Goal: Task Accomplishment & Management: Complete application form

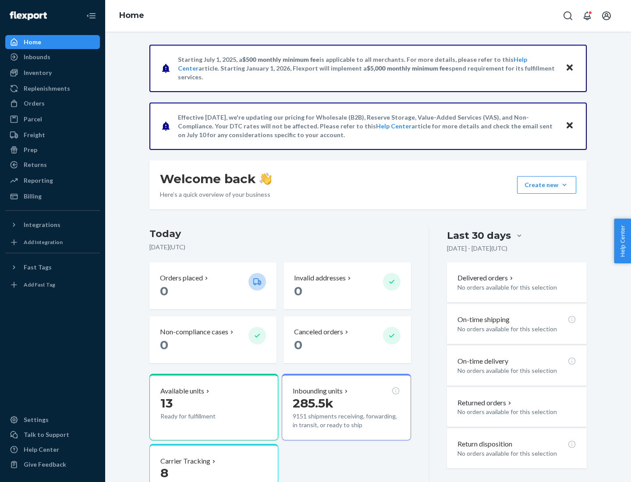
click at [565, 185] on button "Create new Create new inbound Create new order Create new product" at bounding box center [546, 185] width 59 height 18
click at [53, 57] on div "Inbounds" at bounding box center [52, 57] width 93 height 12
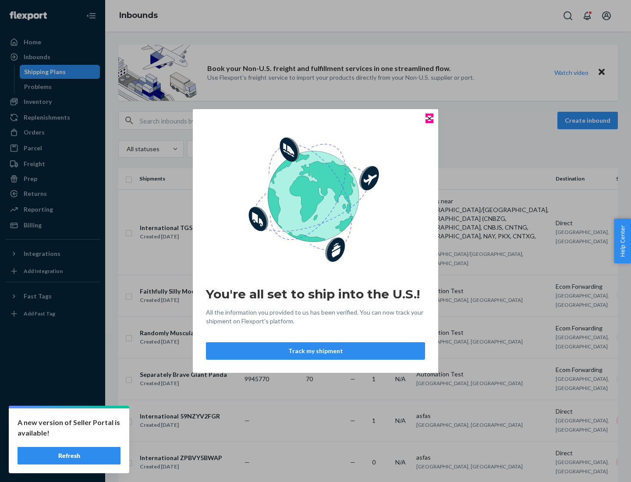
click at [429, 118] on icon "Close" at bounding box center [430, 119] width 4 height 4
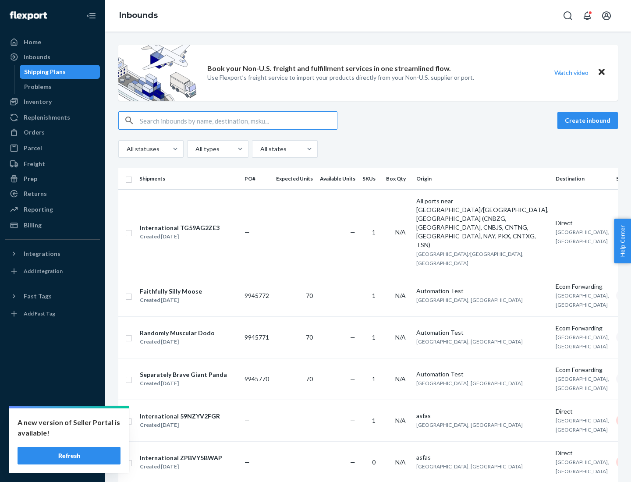
click at [589, 121] on button "Create inbound" at bounding box center [588, 121] width 60 height 18
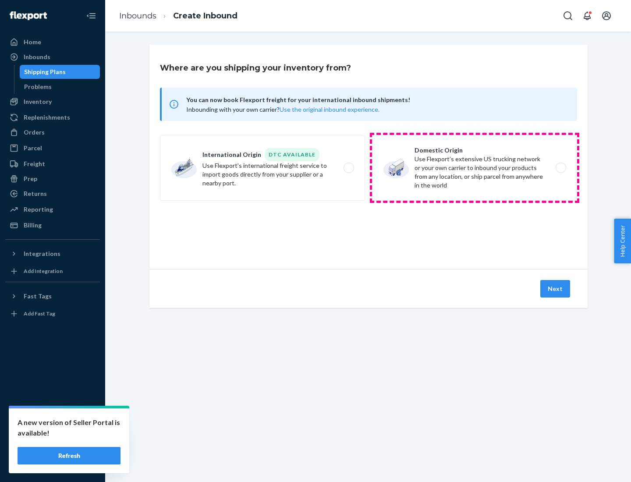
click at [475, 168] on label "Domestic Origin Use Flexport’s extensive US trucking network or your own carrie…" at bounding box center [474, 168] width 205 height 66
click at [561, 168] on input "Domestic Origin Use Flexport’s extensive US trucking network or your own carrie…" at bounding box center [564, 168] width 6 height 6
radio input "true"
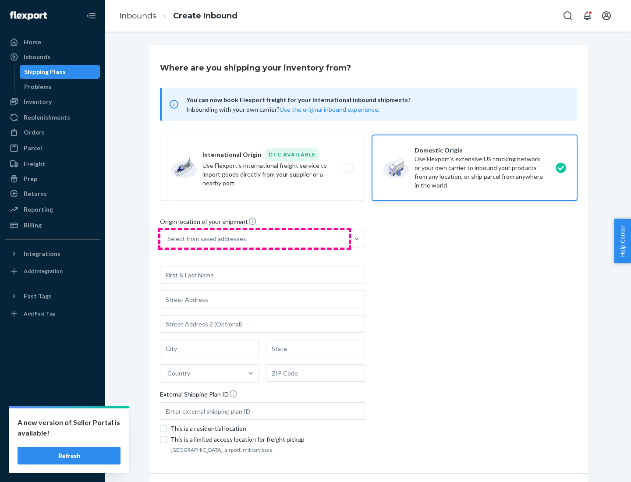
click at [255, 239] on div "Select from saved addresses" at bounding box center [254, 239] width 188 height 18
click at [168, 239] on input "Select from saved addresses" at bounding box center [167, 239] width 1 height 9
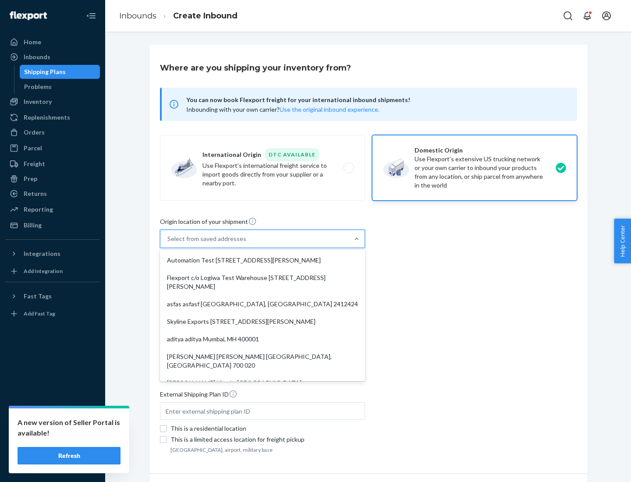
scroll to position [4, 0]
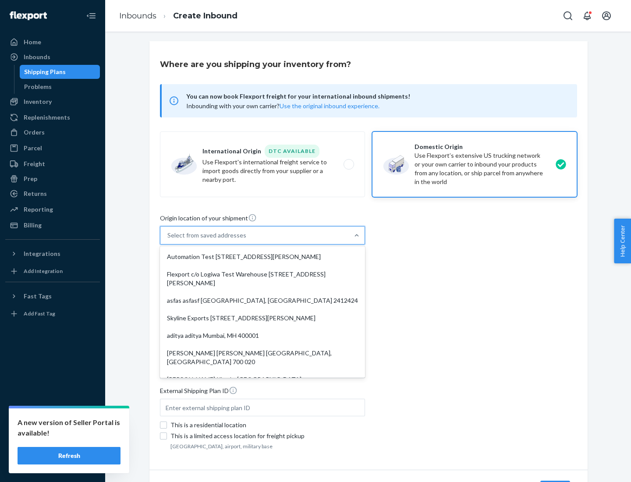
click at [263, 257] on div "Automation Test [STREET_ADDRESS][PERSON_NAME]" at bounding box center [263, 257] width 202 height 18
click at [168, 240] on input "option Automation Test [STREET_ADDRESS][PERSON_NAME]. 9 results available. Use …" at bounding box center [167, 235] width 1 height 9
type input "Automation Test"
type input "9th Floor"
type input "[GEOGRAPHIC_DATA]"
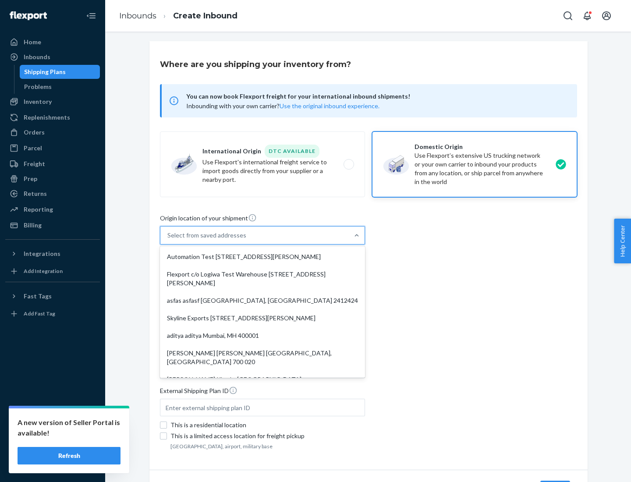
type input "CA"
type input "94104"
type input "[STREET_ADDRESS][PERSON_NAME]"
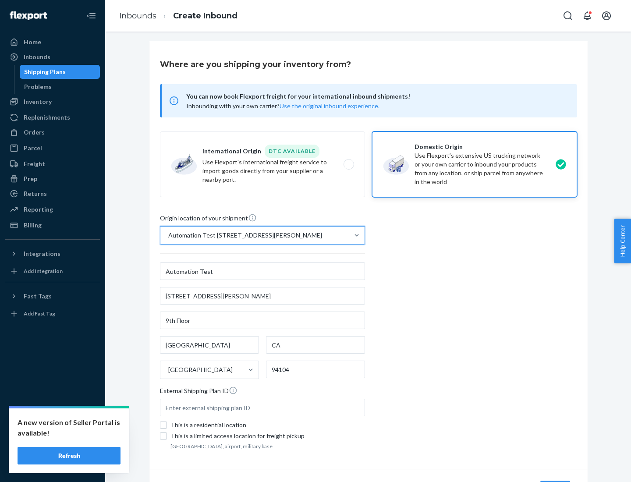
scroll to position [51, 0]
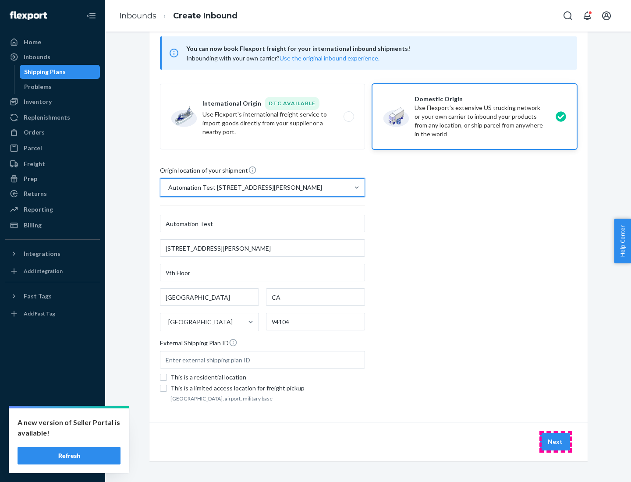
click at [556, 442] on button "Next" at bounding box center [555, 442] width 30 height 18
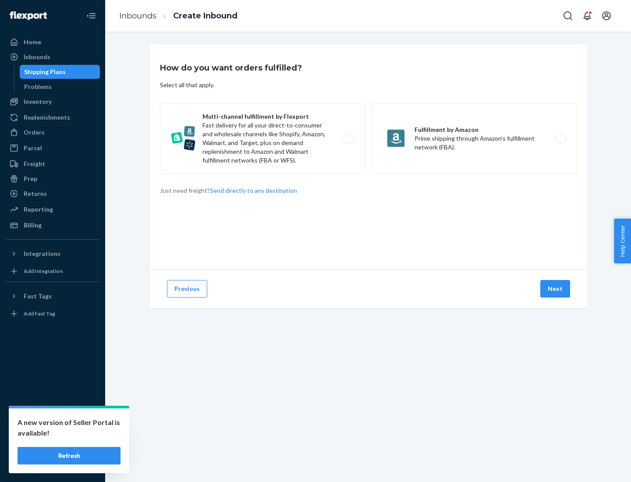
click at [263, 139] on label "Multi-channel fulfillment by Flexport Fast delivery for all your direct-to-cons…" at bounding box center [262, 138] width 205 height 70
click at [348, 139] on input "Multi-channel fulfillment by Flexport Fast delivery for all your direct-to-cons…" at bounding box center [351, 139] width 6 height 6
radio input "true"
click at [556, 289] on button "Next" at bounding box center [555, 289] width 30 height 18
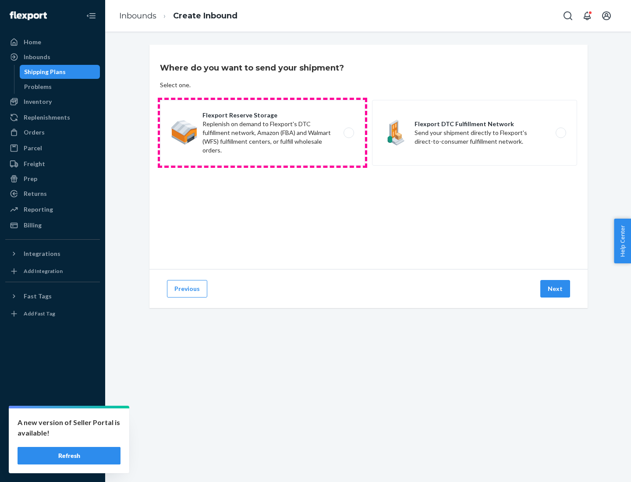
click at [263, 133] on label "Flexport Reserve Storage Replenish on demand to Flexport's DTC fulfillment netw…" at bounding box center [262, 133] width 205 height 66
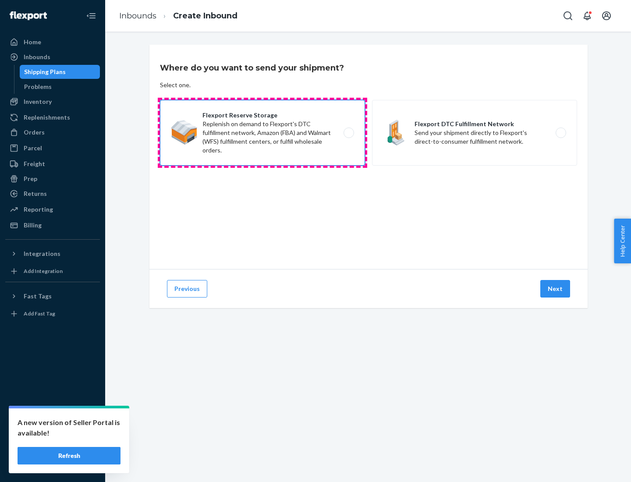
click at [348, 133] on input "Flexport Reserve Storage Replenish on demand to Flexport's DTC fulfillment netw…" at bounding box center [351, 133] width 6 height 6
radio input "true"
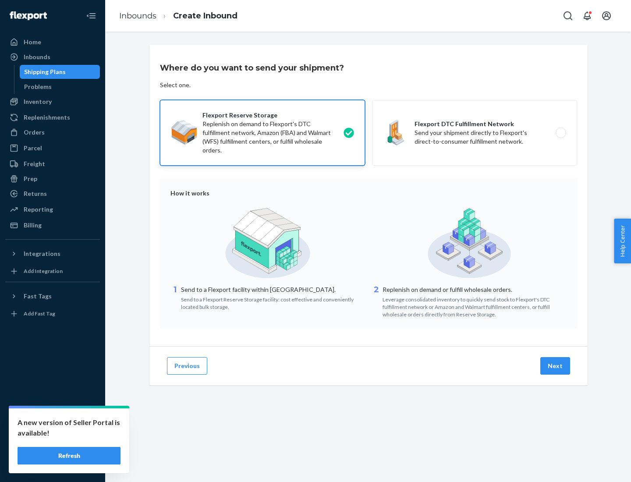
click at [556, 366] on button "Next" at bounding box center [555, 366] width 30 height 18
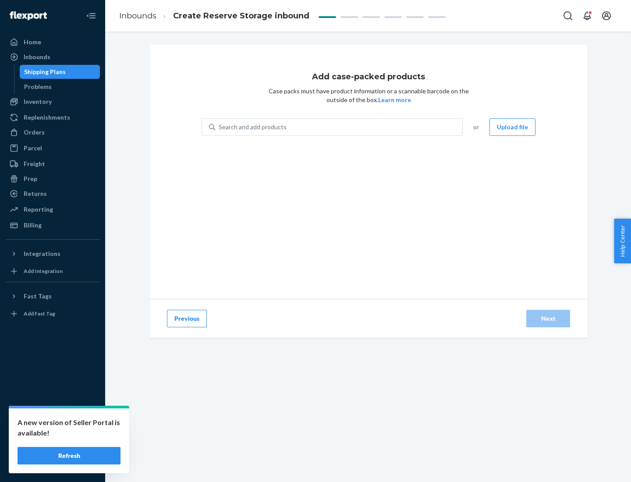
click at [339, 127] on div "Search and add products" at bounding box center [338, 127] width 247 height 16
click at [220, 127] on input "Search and add products" at bounding box center [219, 127] width 1 height 9
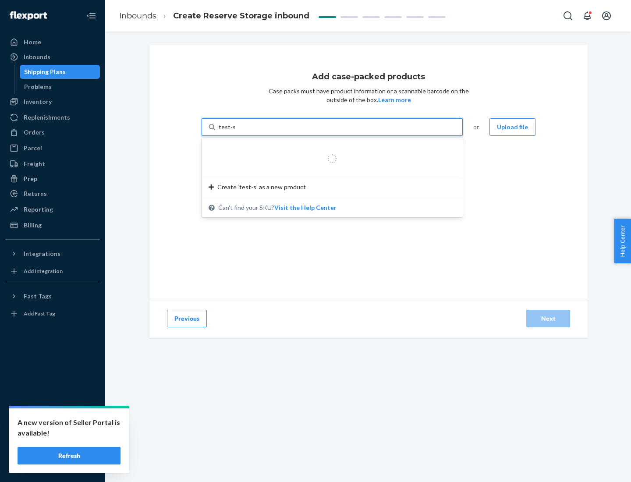
type input "test-syn"
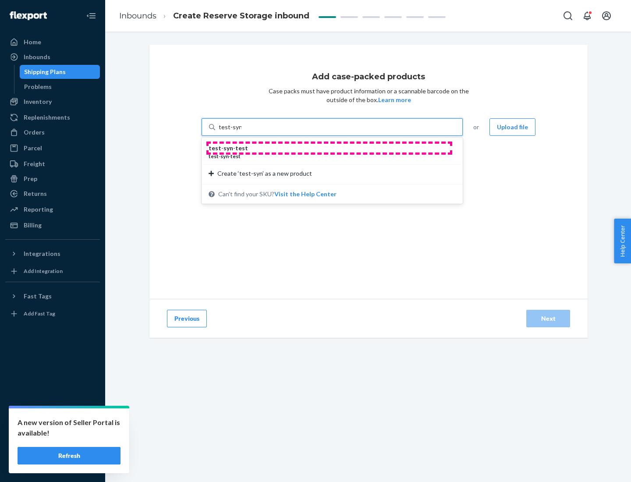
click at [329, 148] on div "test - syn - test" at bounding box center [329, 148] width 240 height 9
click at [242, 132] on input "test-syn" at bounding box center [230, 127] width 23 height 9
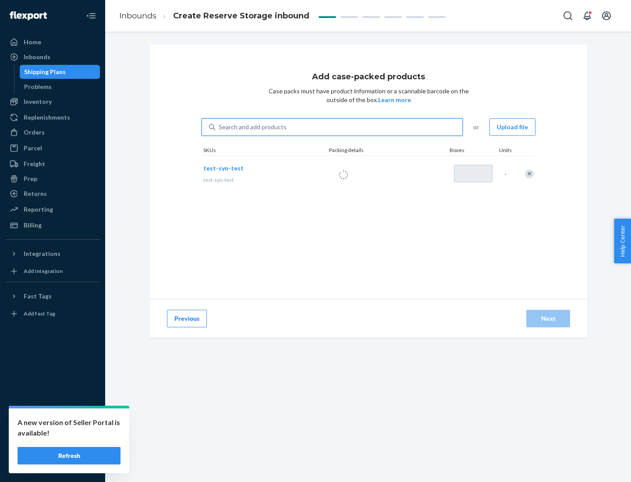
type input "1"
click at [548, 319] on div "Next" at bounding box center [548, 318] width 29 height 9
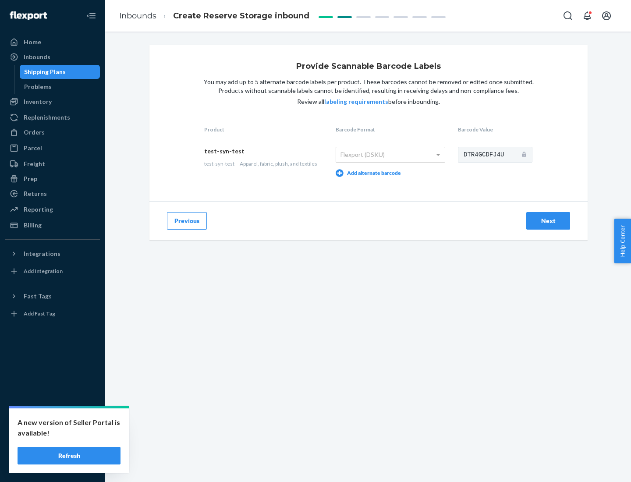
click at [548, 220] on div "Next" at bounding box center [548, 221] width 29 height 9
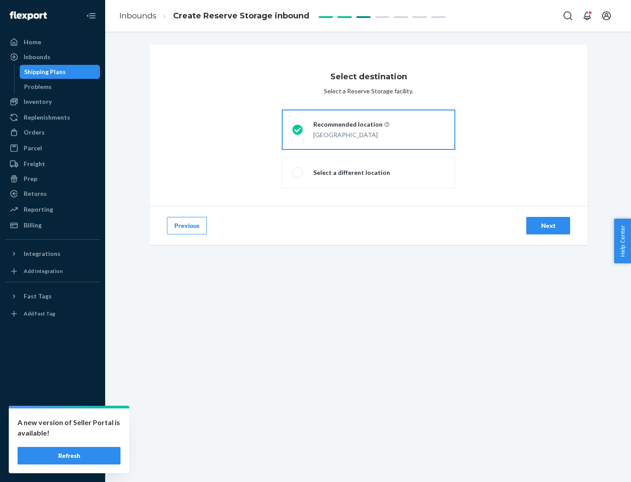
click at [548, 226] on div "Next" at bounding box center [548, 225] width 29 height 9
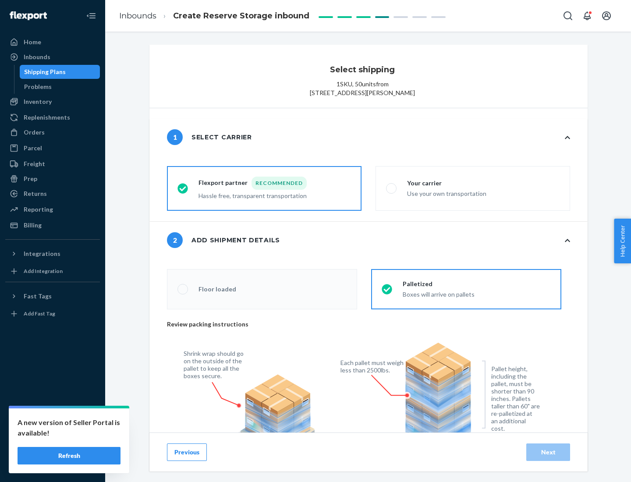
radio input "false"
type input "1"
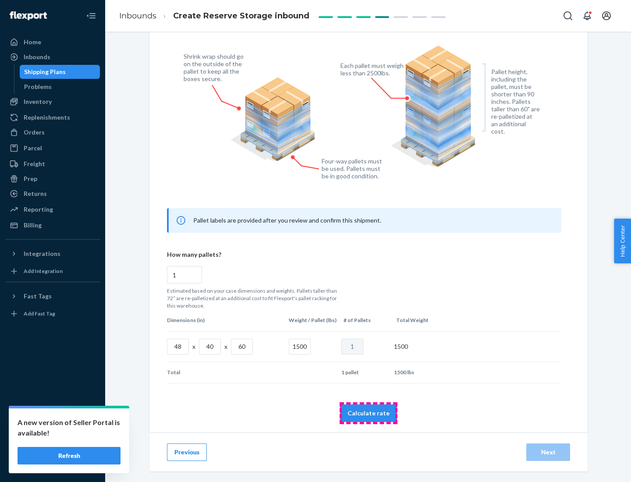
click at [369, 413] on button "Calculate rate" at bounding box center [368, 414] width 57 height 18
radio input "false"
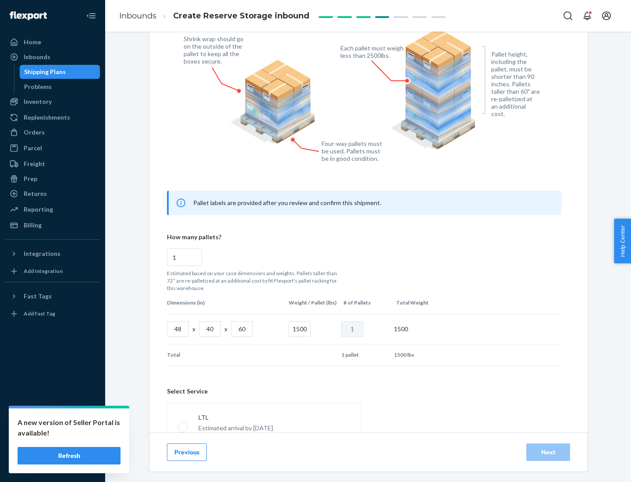
scroll to position [388, 0]
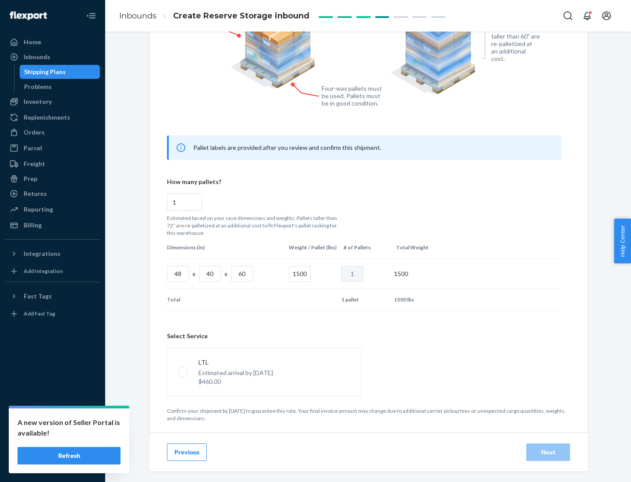
click at [264, 372] on p "Estimated arrival by [DATE]" at bounding box center [236, 373] width 75 height 9
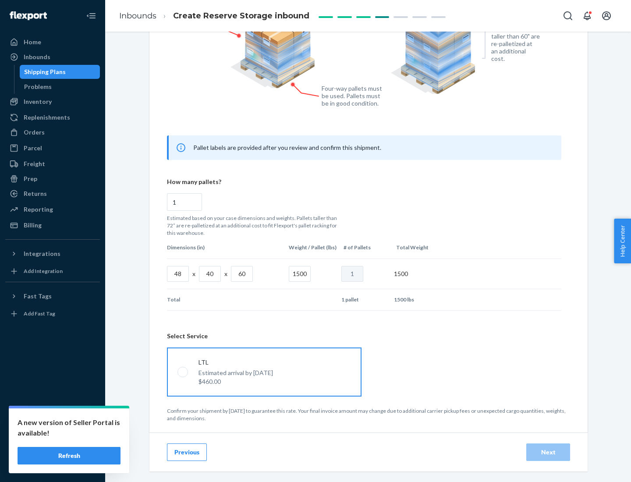
click at [183, 372] on input "LTL Estimated arrival by [DATE] $460.00" at bounding box center [181, 372] width 6 height 6
radio input "true"
radio input "false"
click at [548, 452] on div "Next" at bounding box center [548, 452] width 29 height 9
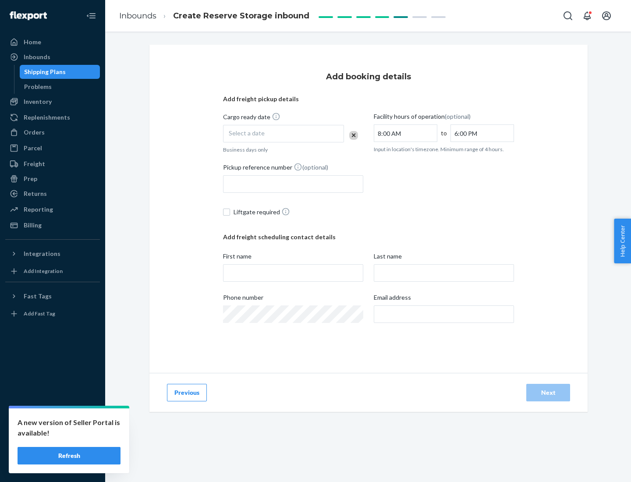
click at [284, 134] on div "Select a date" at bounding box center [283, 134] width 121 height 18
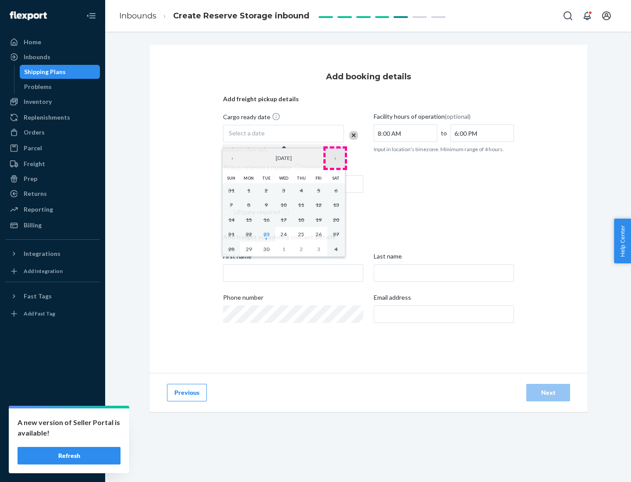
click at [335, 158] on button "›" at bounding box center [335, 158] width 19 height 19
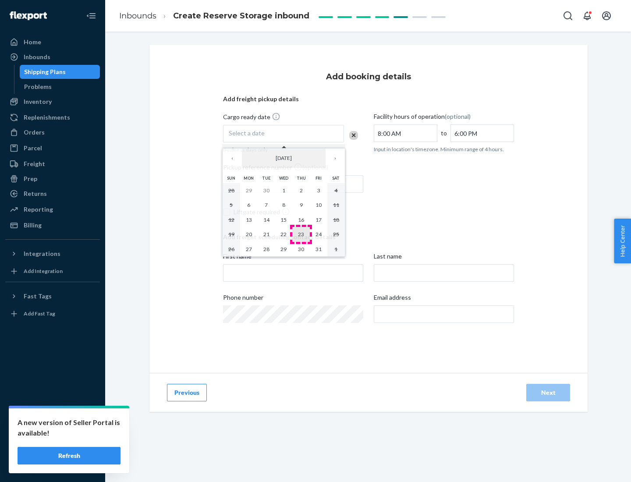
click at [301, 234] on abbr "23" at bounding box center [301, 234] width 6 height 7
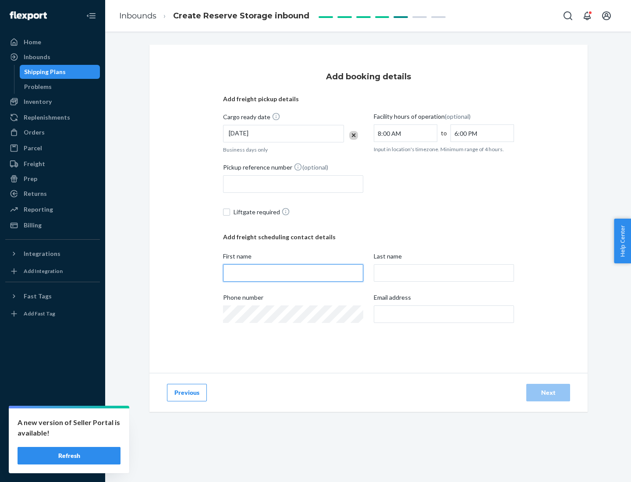
click at [293, 273] on input "First name" at bounding box center [293, 273] width 140 height 18
type input "[PERSON_NAME]"
click at [444, 273] on input "Last name" at bounding box center [444, 273] width 140 height 18
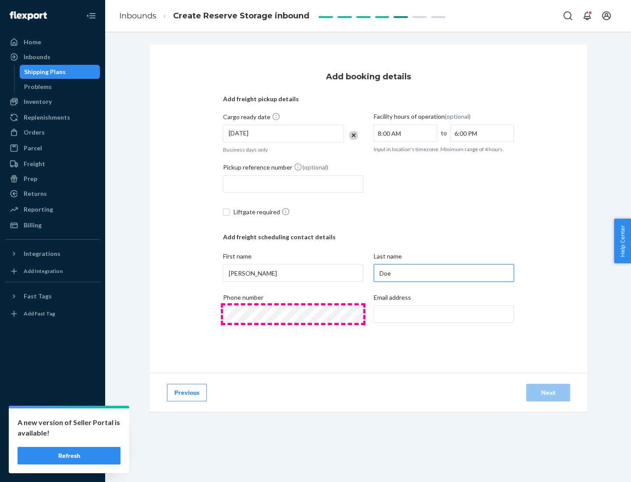
type input "Doe"
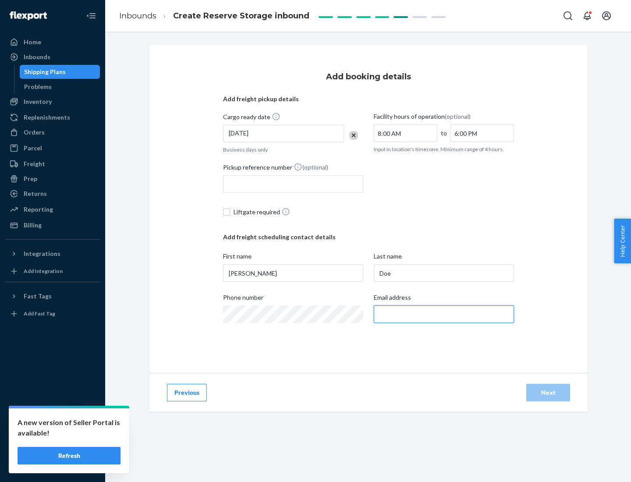
click at [444, 314] on input "Email address" at bounding box center [444, 315] width 140 height 18
type input "[EMAIL_ADDRESS][DOMAIN_NAME]"
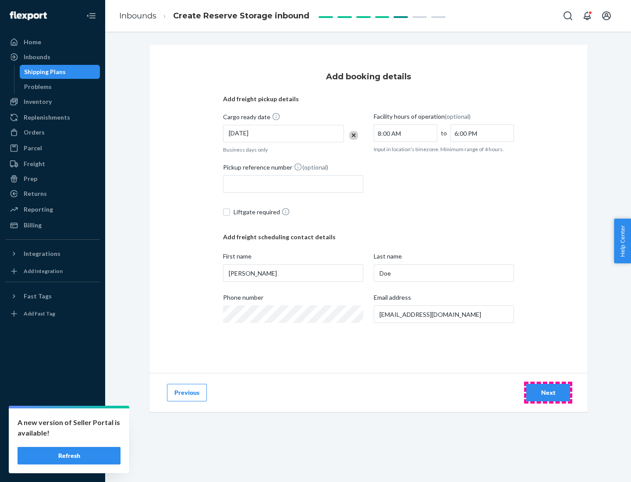
click at [548, 393] on div "Next" at bounding box center [548, 392] width 29 height 9
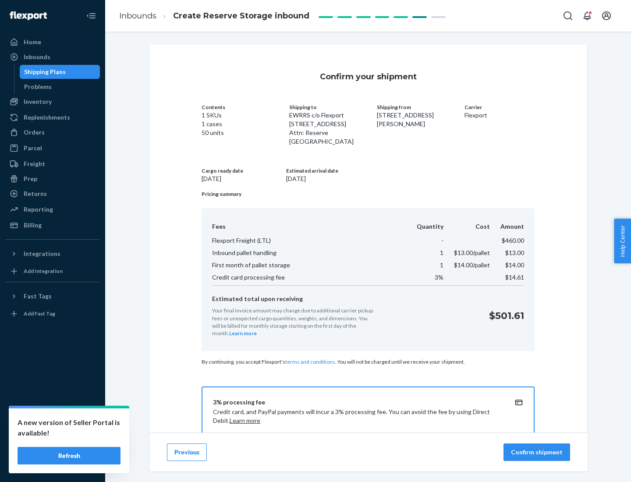
scroll to position [126, 0]
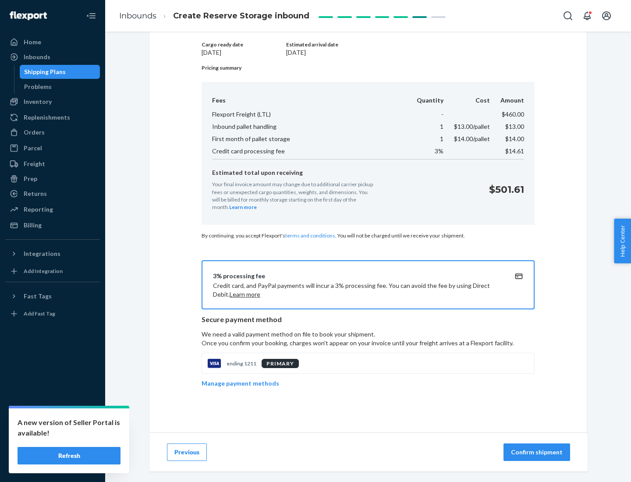
click at [538, 452] on p "Confirm shipment" at bounding box center [537, 452] width 52 height 9
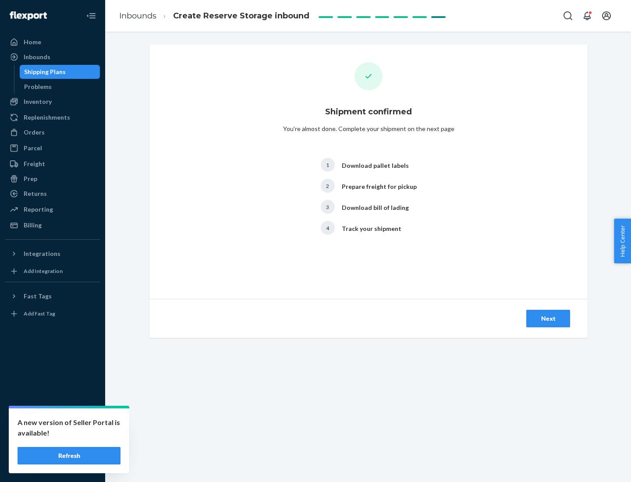
click at [548, 319] on div "Next" at bounding box center [548, 318] width 29 height 9
